Goal: Task Accomplishment & Management: Manage account settings

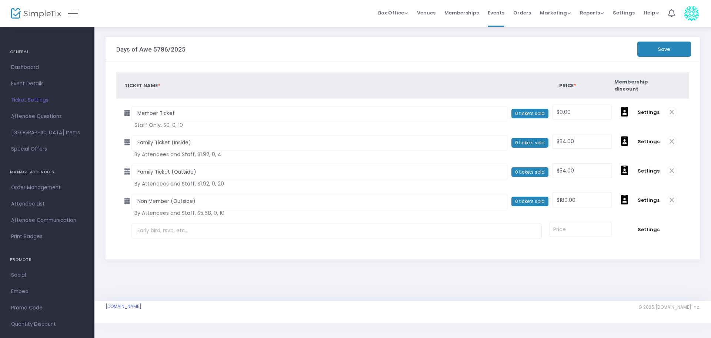
click at [18, 207] on span "Attendee List" at bounding box center [47, 204] width 72 height 10
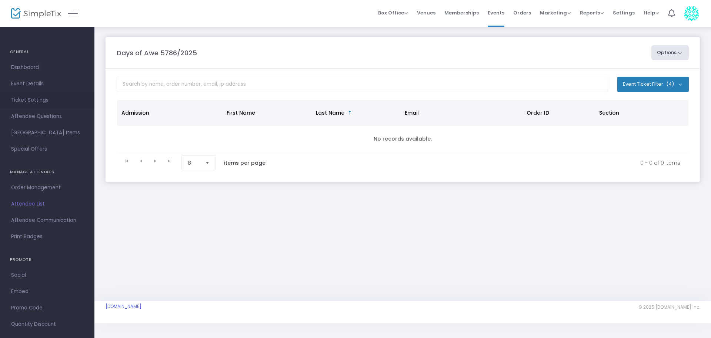
click at [29, 98] on span "Ticket Settings" at bounding box center [47, 100] width 72 height 10
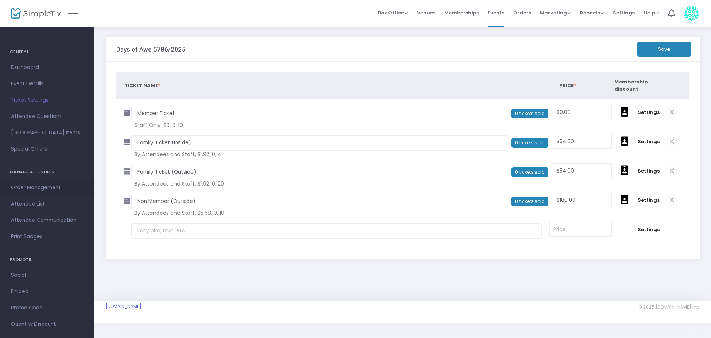
click at [39, 186] on span "Order Management" at bounding box center [47, 188] width 72 height 10
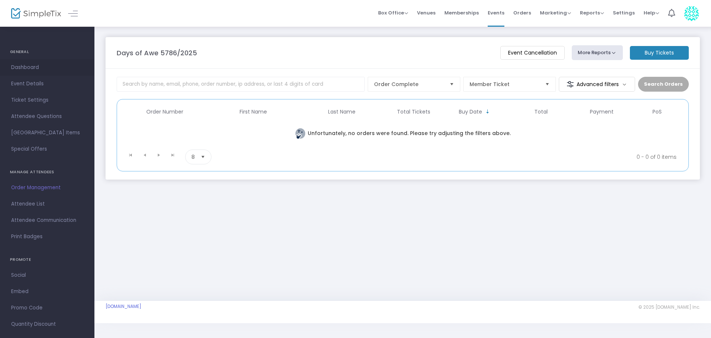
click at [38, 63] on span "Dashboard" at bounding box center [47, 68] width 72 height 10
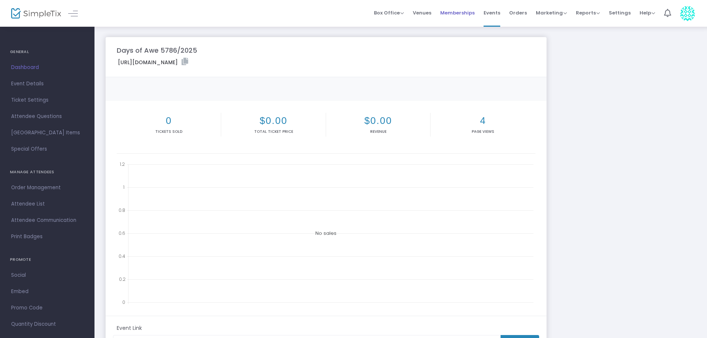
click at [475, 10] on span "Memberships" at bounding box center [457, 12] width 34 height 19
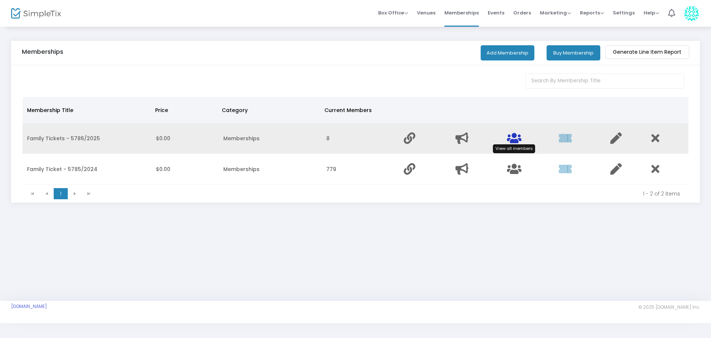
click at [516, 141] on icon "Data table" at bounding box center [514, 137] width 14 height 11
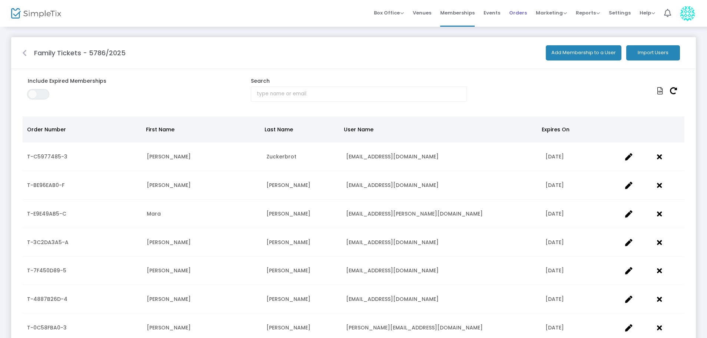
click at [523, 14] on span "Orders" at bounding box center [518, 12] width 18 height 19
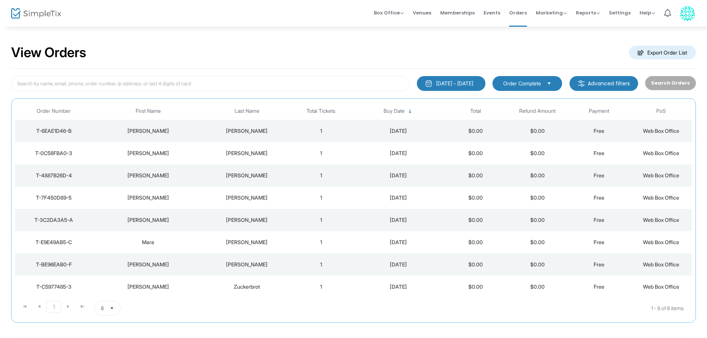
click at [150, 129] on div "Andrew" at bounding box center [147, 130] width 107 height 7
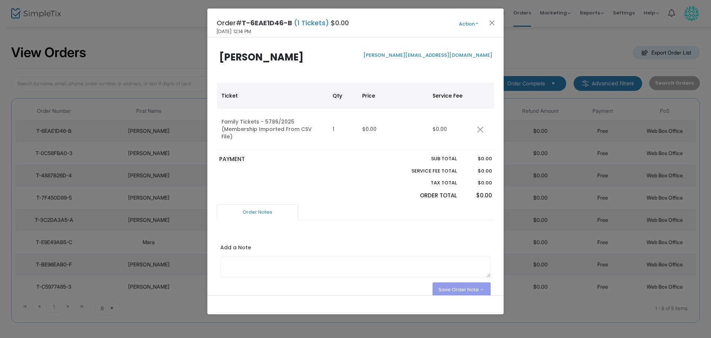
click at [313, 24] on span "(1 Tickets)" at bounding box center [311, 22] width 39 height 9
click at [478, 25] on button "Action" at bounding box center [469, 24] width 44 height 8
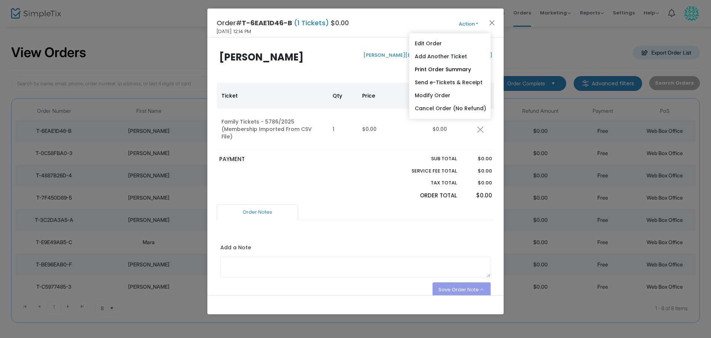
click at [312, 158] on div "PAYMENT" at bounding box center [286, 179] width 140 height 49
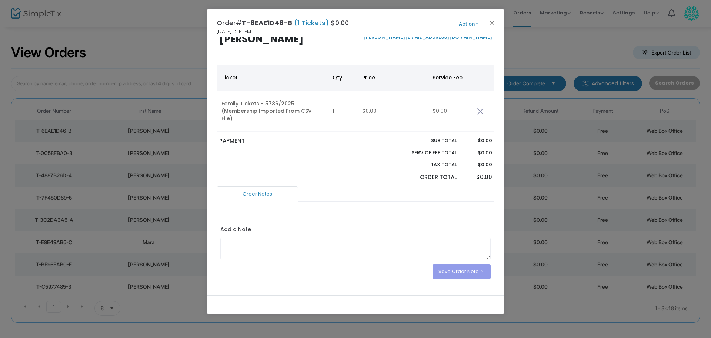
scroll to position [27, 0]
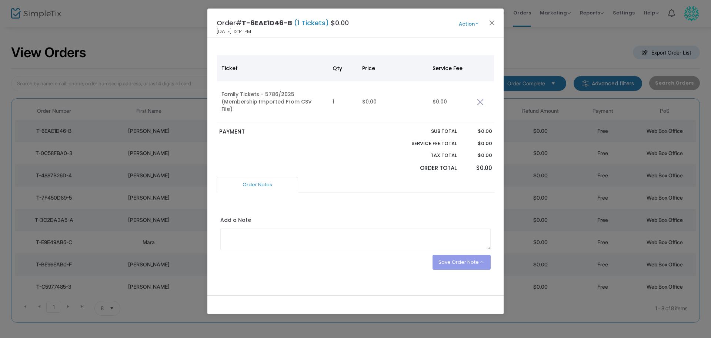
click at [260, 177] on link "Order Notes" at bounding box center [258, 185] width 82 height 16
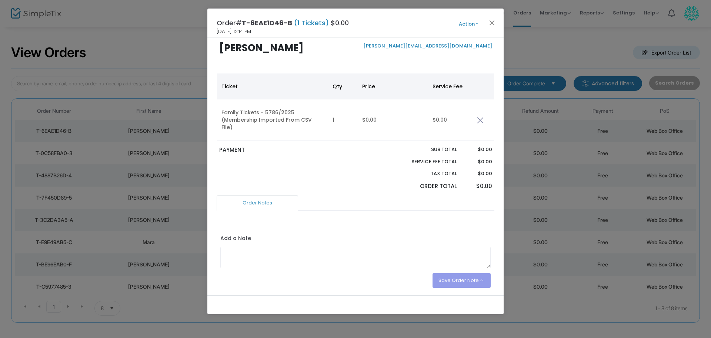
scroll to position [0, 0]
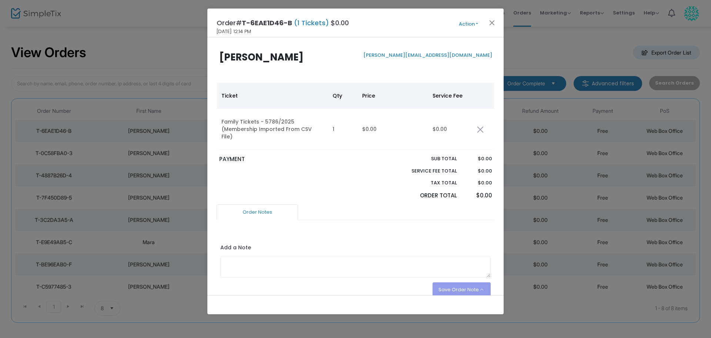
click at [312, 24] on span "(1 Tickets)" at bounding box center [311, 22] width 39 height 9
click at [312, 23] on span "(1 Tickets)" at bounding box center [311, 22] width 39 height 9
drag, startPoint x: 494, startPoint y: 25, endPoint x: 463, endPoint y: 29, distance: 31.7
click at [459, 36] on div "Order# T-6EAE1D46-B (1 Tickets) $0.00 8/12/2025 12:14 PM Action Edit Order Add …" at bounding box center [356, 23] width 296 height 29
click at [469, 26] on button "Action" at bounding box center [469, 24] width 44 height 8
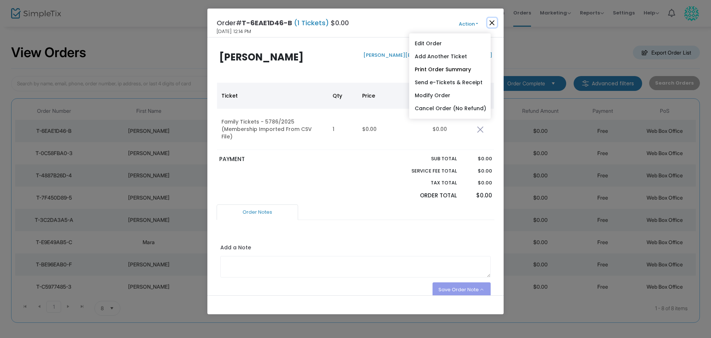
click at [494, 20] on button "Close" at bounding box center [493, 23] width 10 height 10
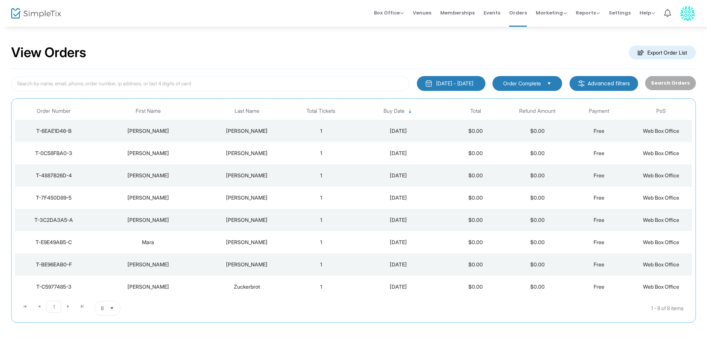
click at [553, 81] on span "Select" at bounding box center [549, 83] width 12 height 12
click at [524, 55] on div "View Orders Export Order List" at bounding box center [353, 52] width 685 height 31
click at [663, 132] on span "Web Box Office" at bounding box center [661, 130] width 36 height 6
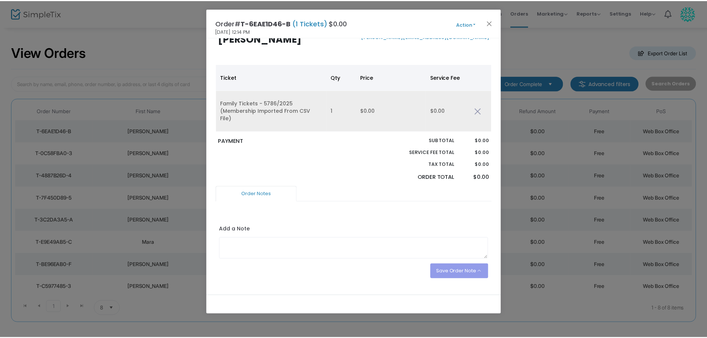
scroll to position [27, 0]
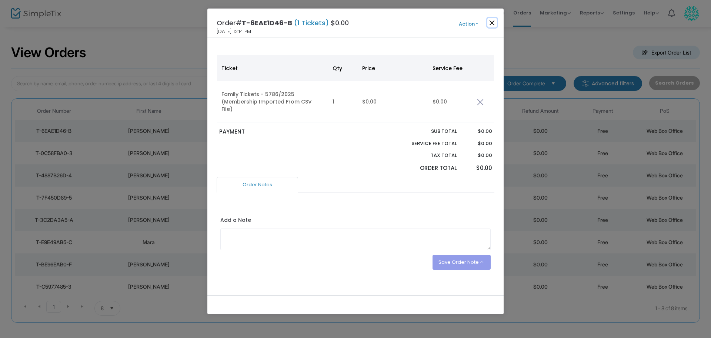
click at [496, 22] on button "Close" at bounding box center [493, 23] width 10 height 10
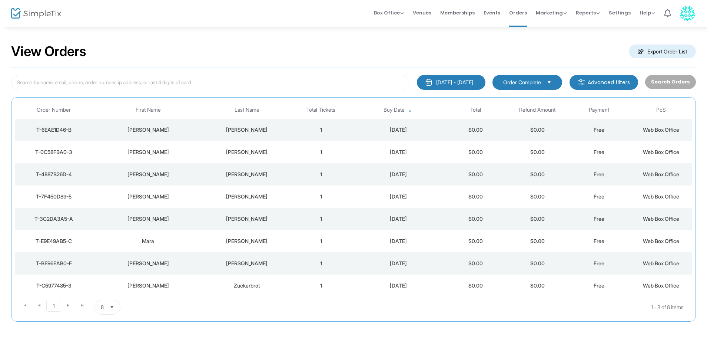
scroll to position [0, 0]
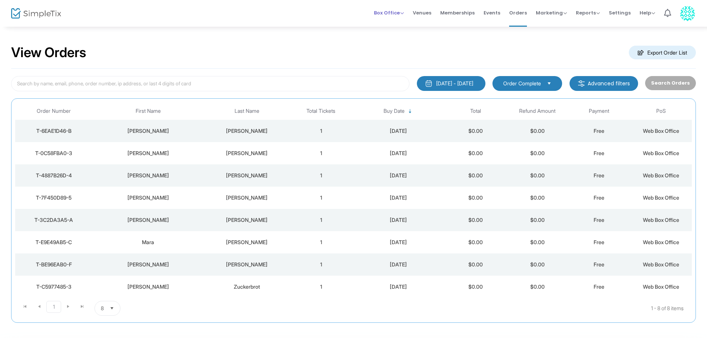
click at [404, 14] on span "Box Office" at bounding box center [389, 12] width 30 height 7
click at [591, 15] on span "Reports" at bounding box center [588, 12] width 24 height 7
click at [646, 16] on span "Help" at bounding box center [648, 12] width 16 height 7
click at [658, 24] on li "View Docs" at bounding box center [667, 25] width 54 height 14
